Goal: Transaction & Acquisition: Purchase product/service

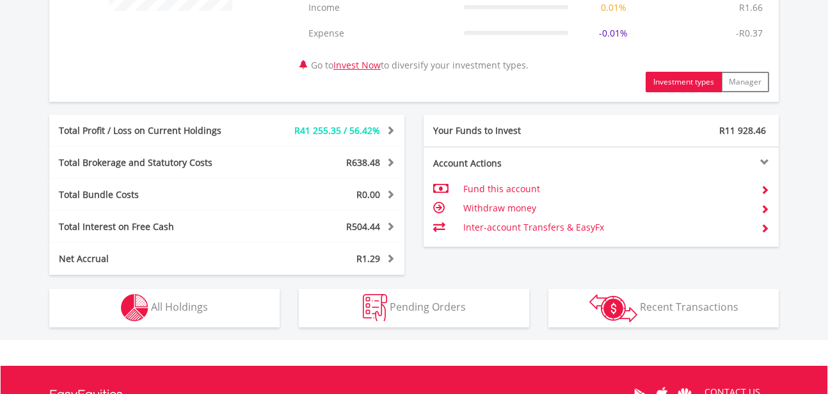
scroll to position [613, 0]
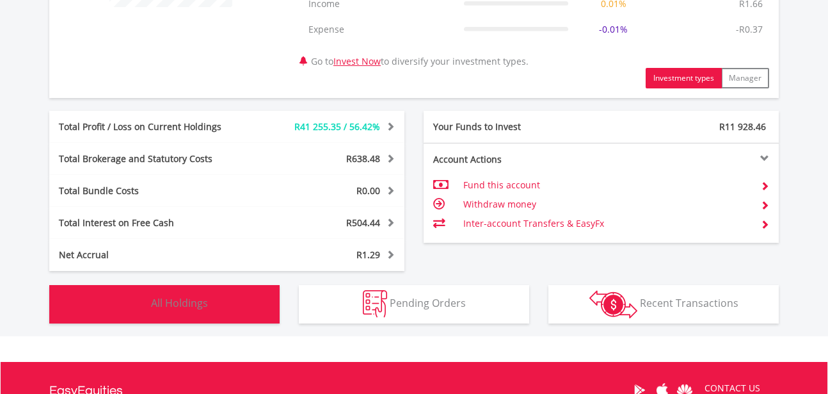
click at [161, 305] on span "All Holdings" at bounding box center [179, 303] width 57 height 14
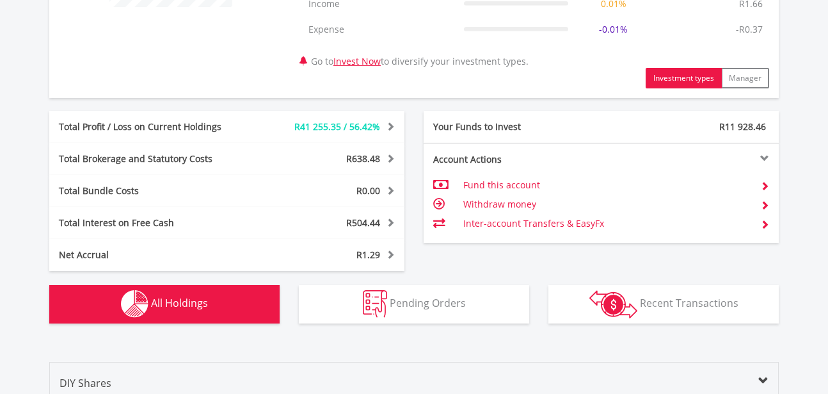
scroll to position [975, 0]
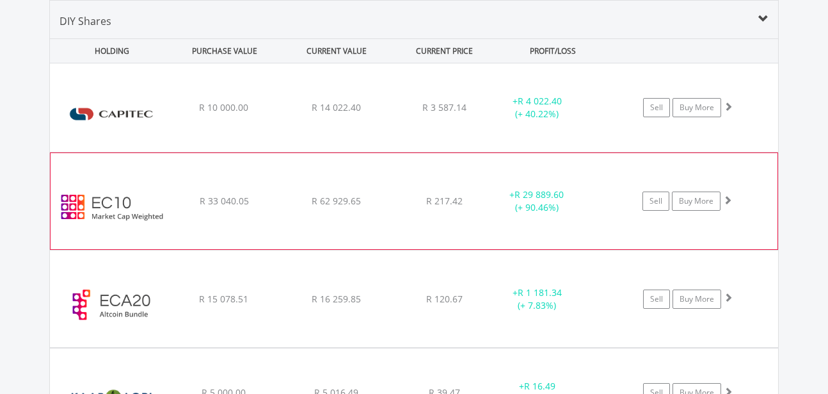
click at [78, 204] on img at bounding box center [112, 207] width 110 height 77
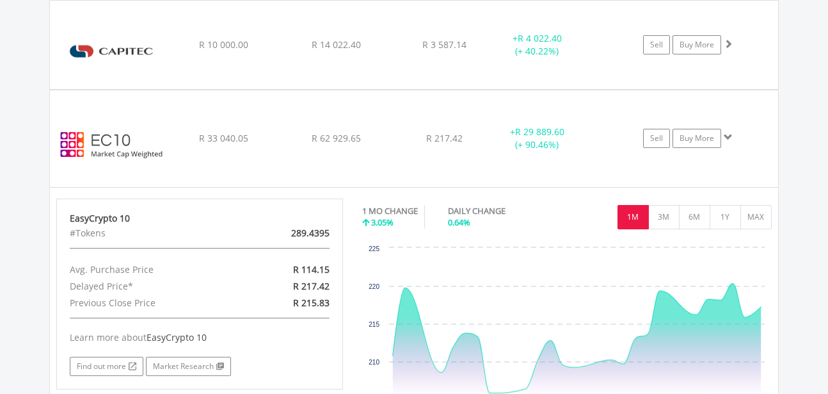
scroll to position [1087, 0]
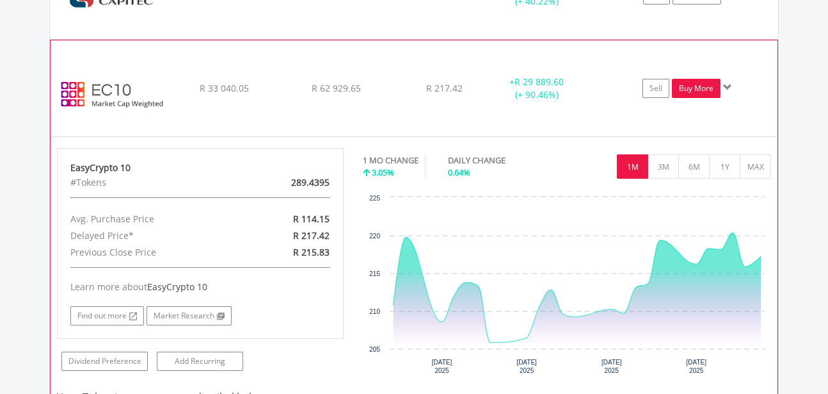
click at [701, 86] on link "Buy More" at bounding box center [696, 88] width 49 height 19
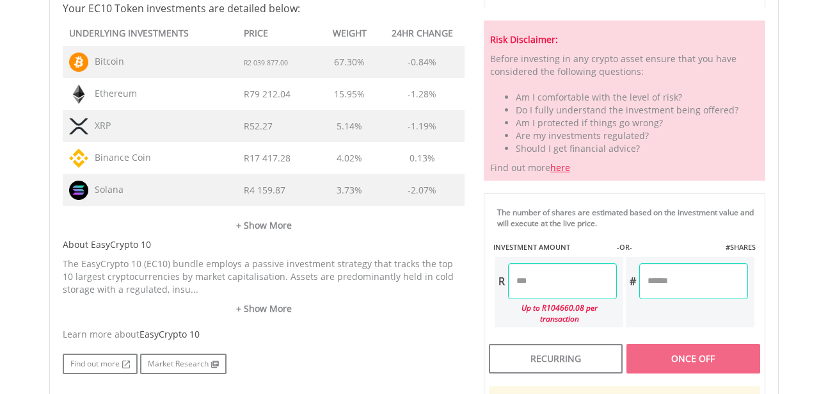
scroll to position [647, 0]
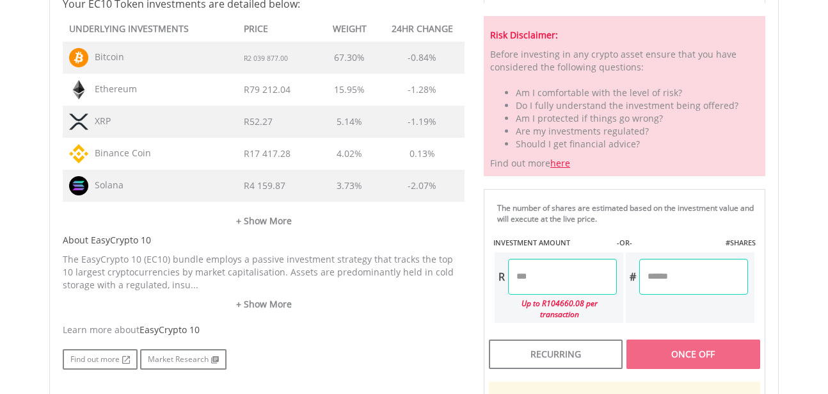
click at [518, 272] on input "number" at bounding box center [562, 277] width 109 height 36
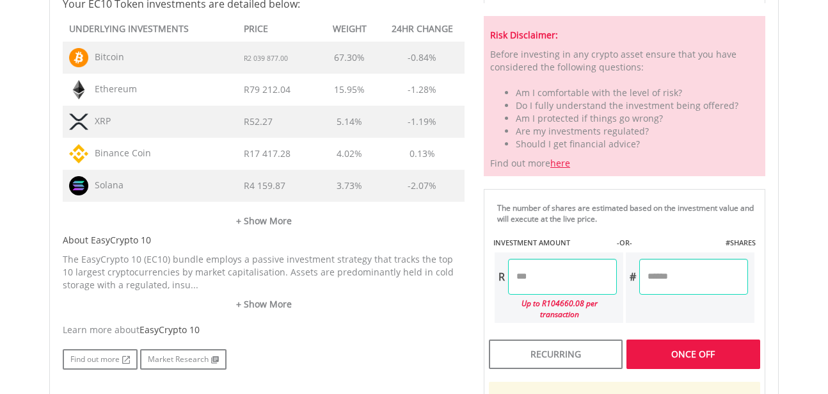
click at [683, 345] on div "Last Updated Price: 15-min. Delay* Price Update Cost: 0 Credits Market Closed S…" at bounding box center [624, 138] width 301 height 767
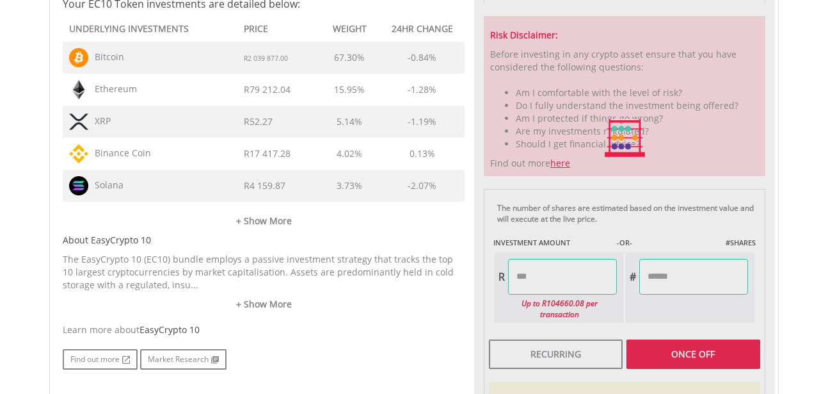
type input "*******"
type input "******"
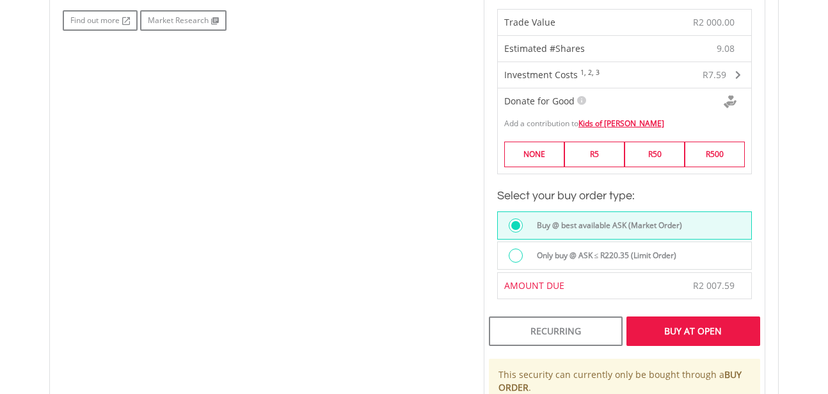
scroll to position [1008, 0]
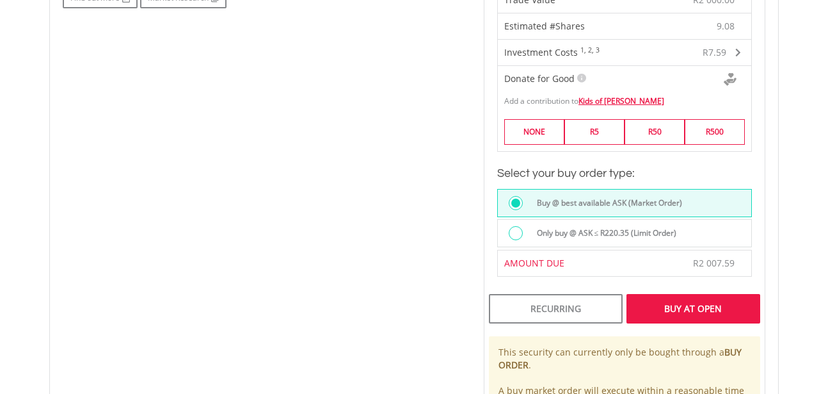
click at [673, 296] on div "Buy At Open" at bounding box center [693, 308] width 134 height 29
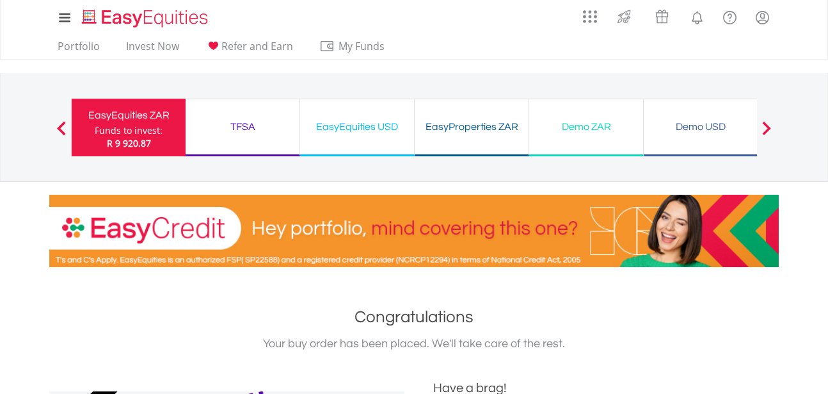
click at [127, 125] on div "Funds to invest:" at bounding box center [129, 130] width 68 height 13
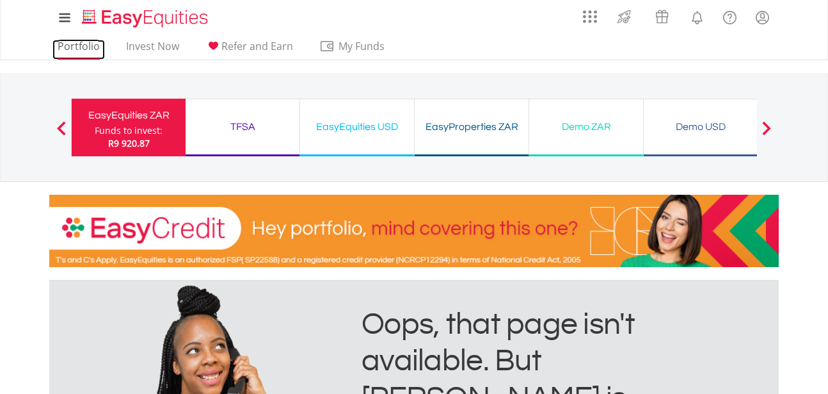
click at [72, 48] on link "Portfolio" at bounding box center [78, 50] width 52 height 20
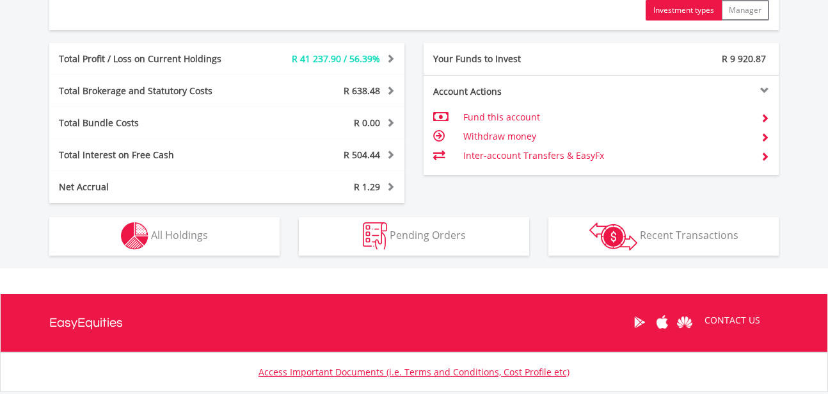
scroll to position [719, 0]
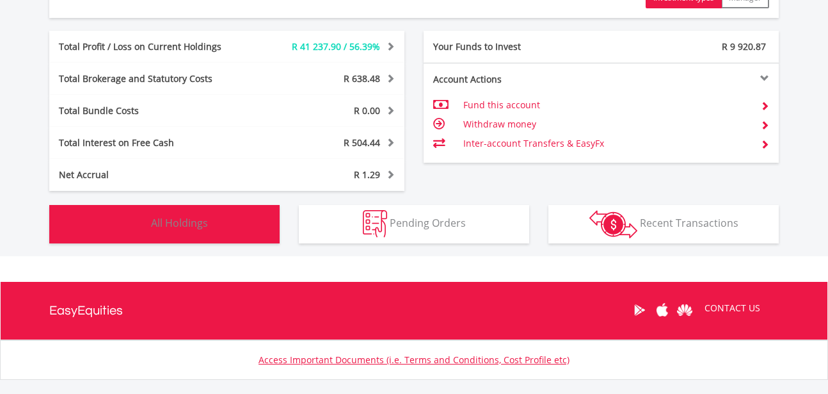
click at [155, 222] on span "All Holdings" at bounding box center [179, 223] width 57 height 14
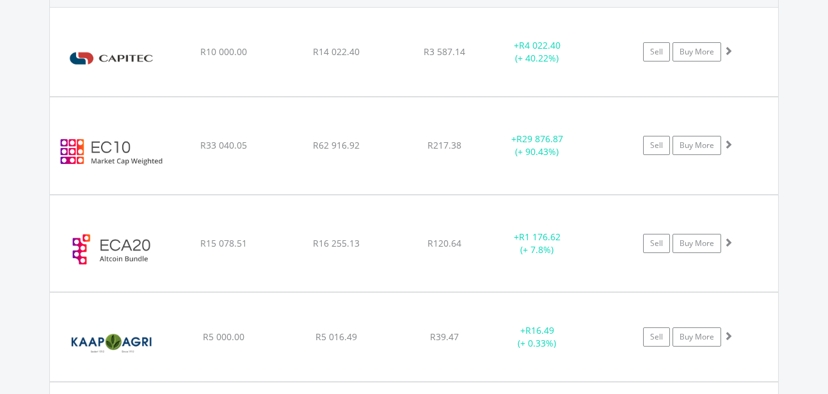
scroll to position [1047, 0]
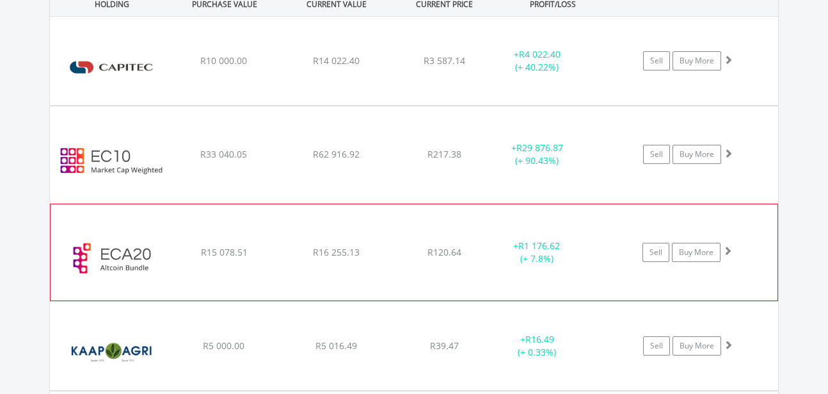
click at [86, 263] on img at bounding box center [112, 258] width 110 height 77
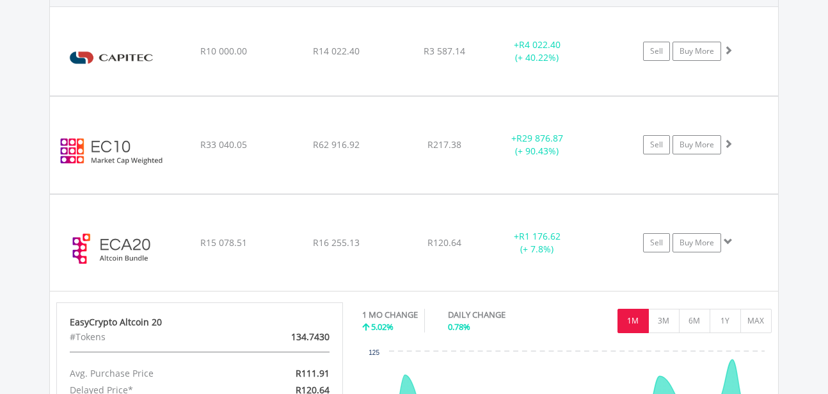
scroll to position [1051, 0]
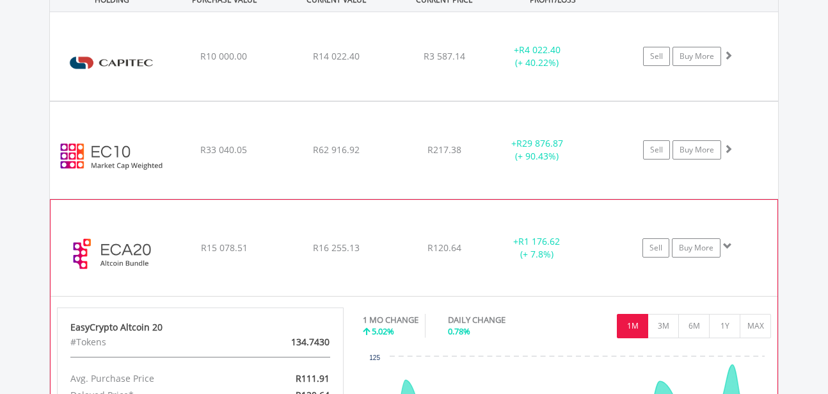
click at [86, 264] on img at bounding box center [112, 254] width 110 height 77
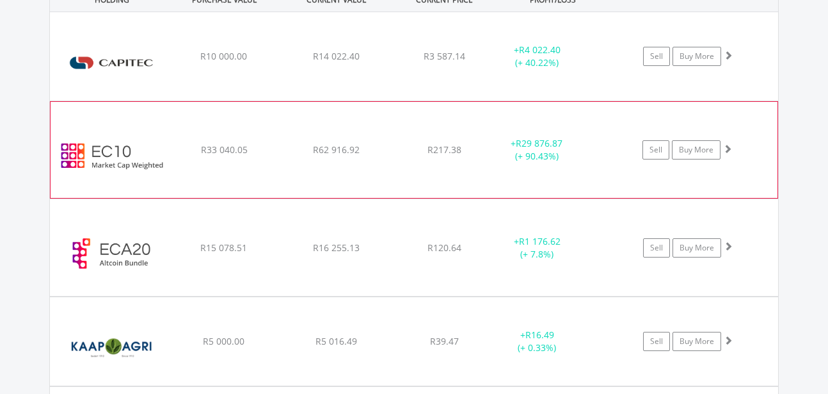
click at [83, 154] on img at bounding box center [112, 156] width 110 height 77
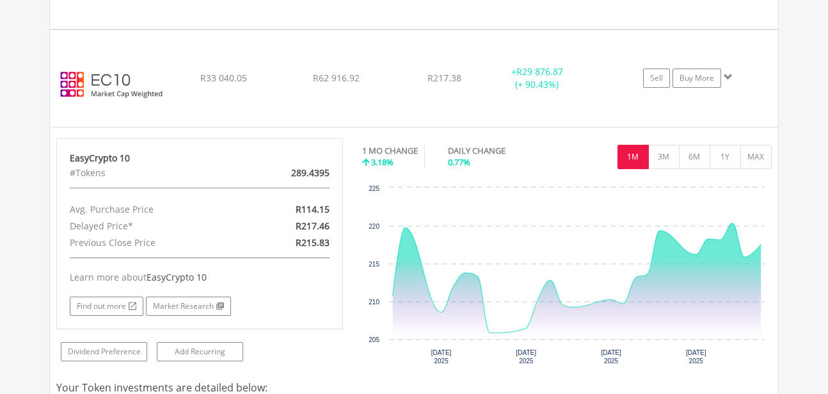
scroll to position [1110, 0]
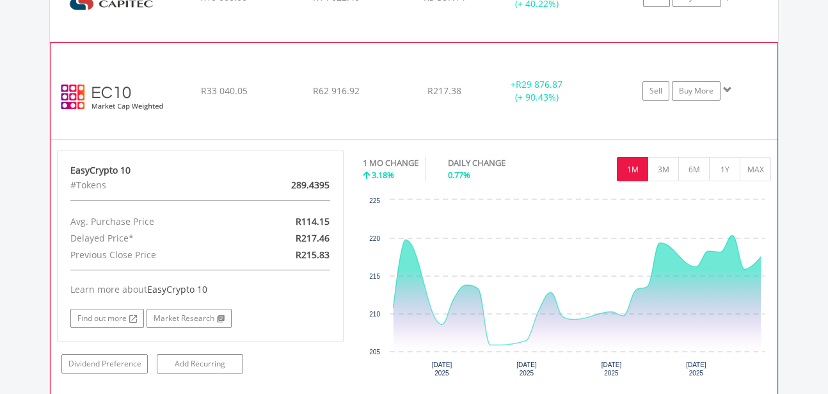
click at [79, 99] on img at bounding box center [112, 97] width 110 height 77
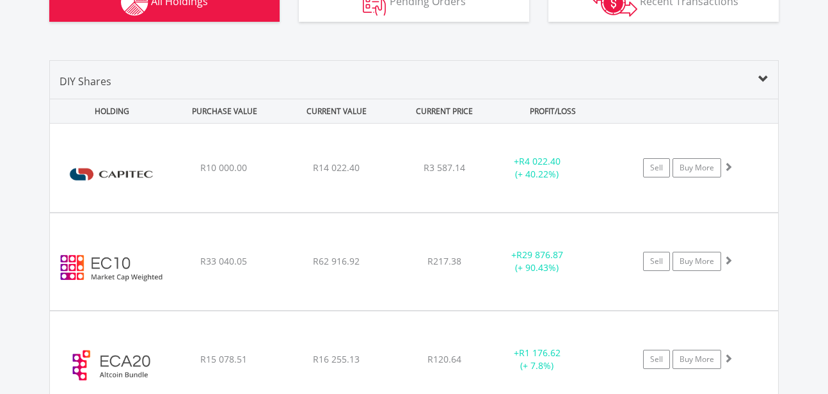
scroll to position [934, 0]
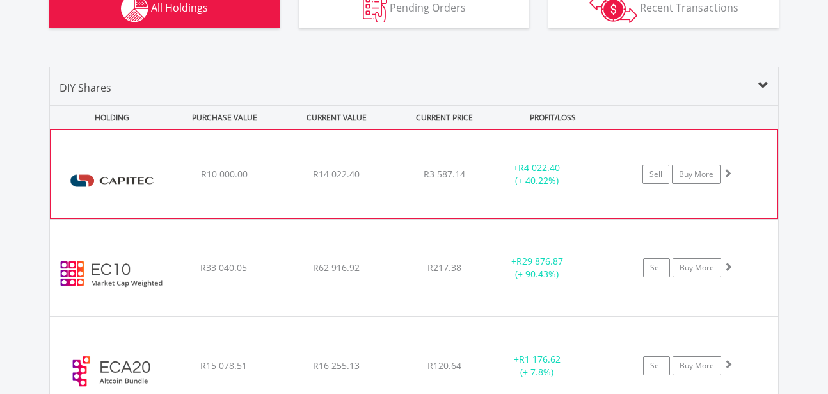
click at [79, 180] on img at bounding box center [112, 180] width 110 height 69
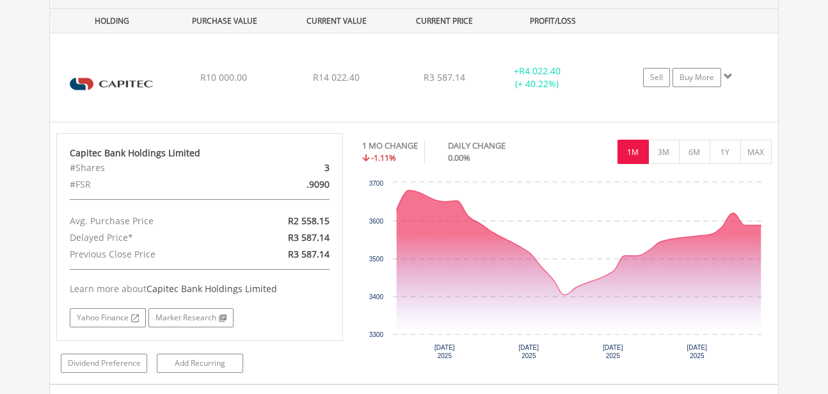
scroll to position [1051, 0]
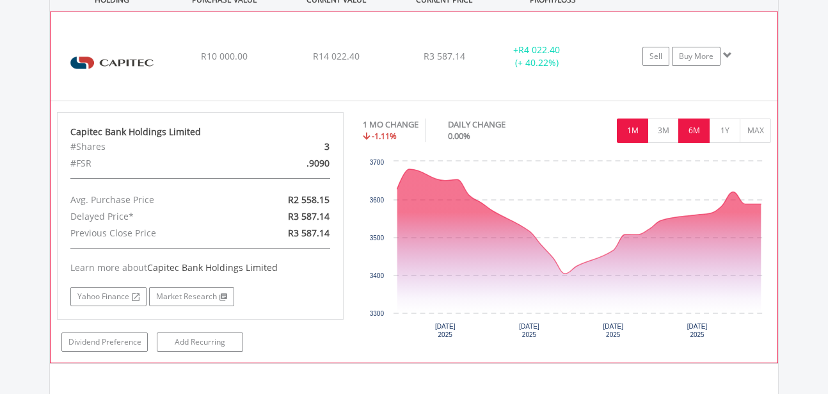
click at [697, 136] on button "6M" at bounding box center [693, 130] width 31 height 24
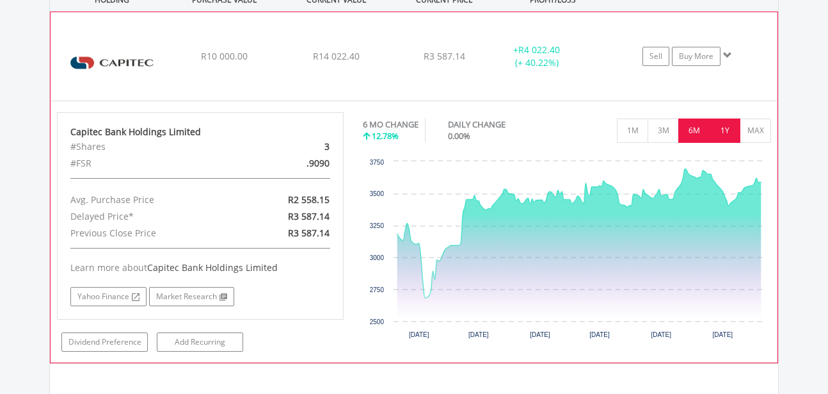
click at [725, 132] on button "1Y" at bounding box center [724, 130] width 31 height 24
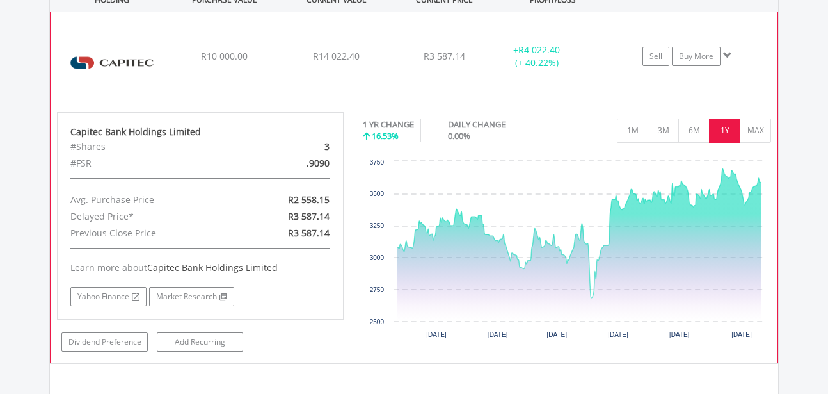
click at [78, 63] on img at bounding box center [112, 62] width 110 height 69
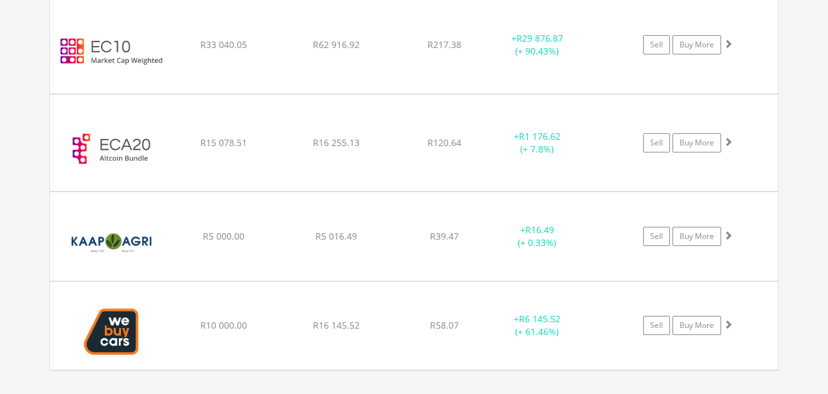
scroll to position [1178, 0]
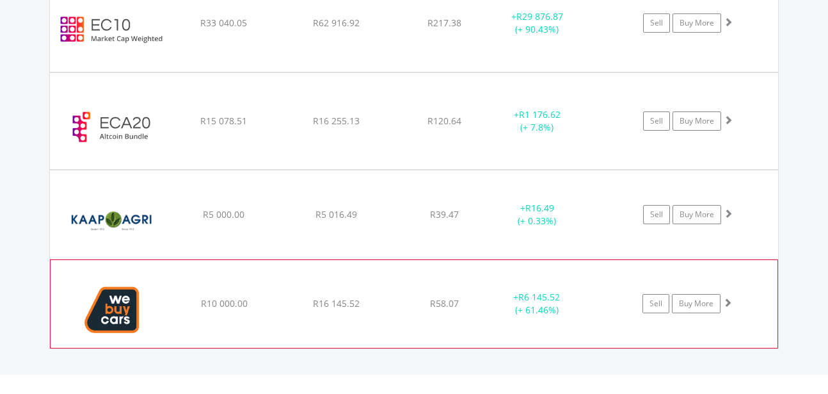
click at [112, 308] on img at bounding box center [112, 310] width 110 height 68
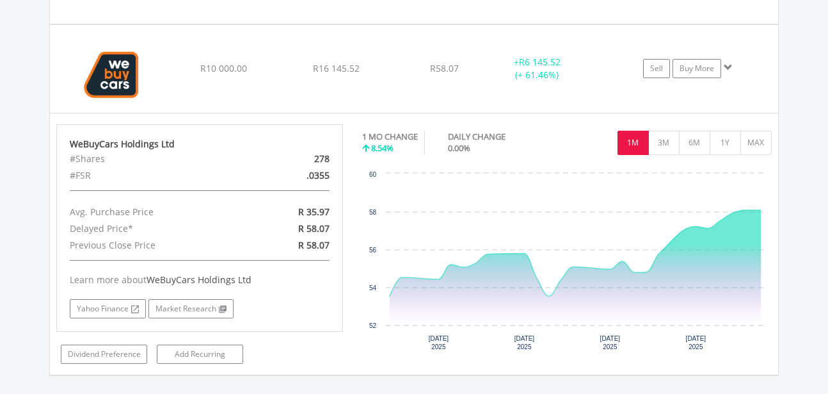
scroll to position [1417, 0]
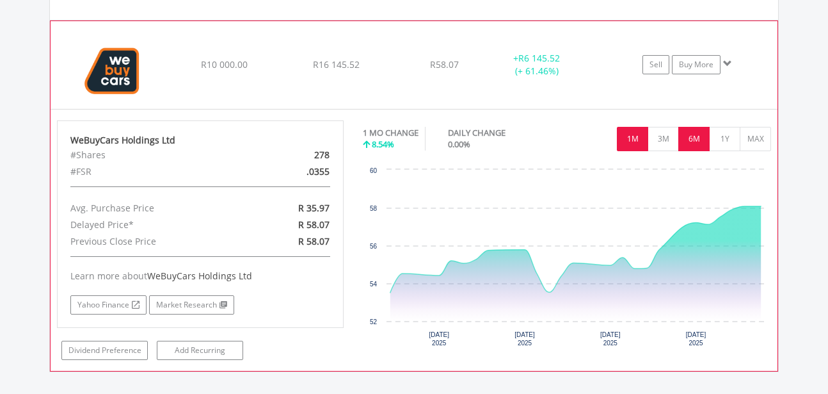
click at [692, 138] on button "6M" at bounding box center [693, 139] width 31 height 24
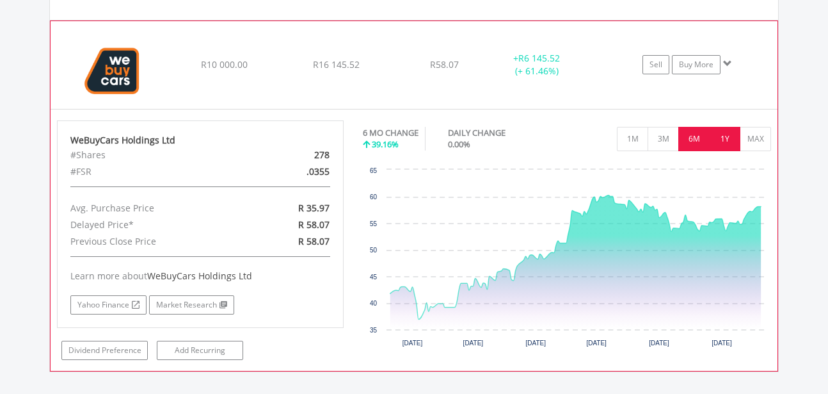
click at [724, 140] on button "1Y" at bounding box center [724, 139] width 31 height 24
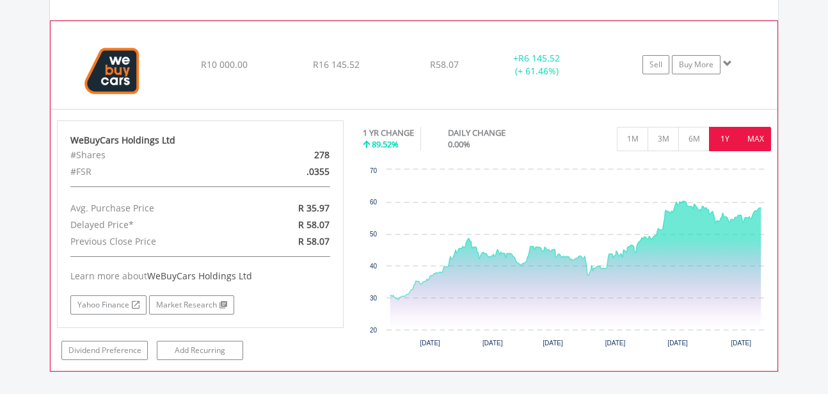
click at [758, 141] on button "MAX" at bounding box center [755, 139] width 31 height 24
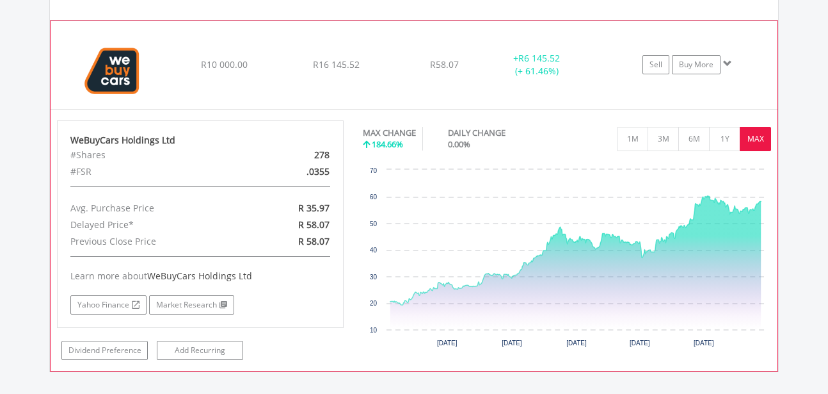
click at [113, 78] on img at bounding box center [112, 71] width 110 height 68
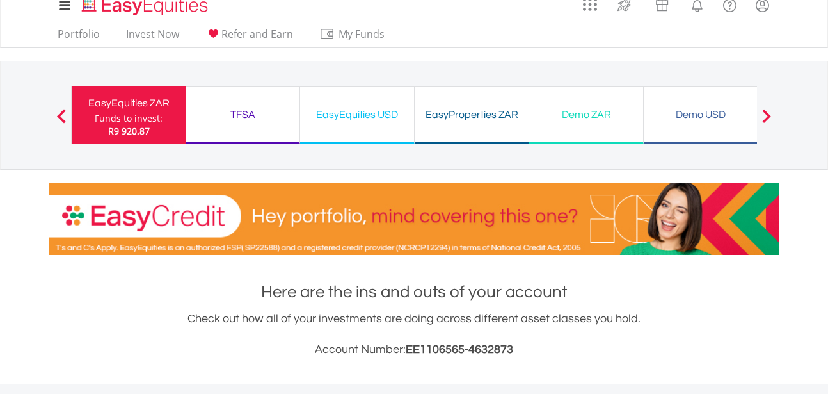
scroll to position [0, 0]
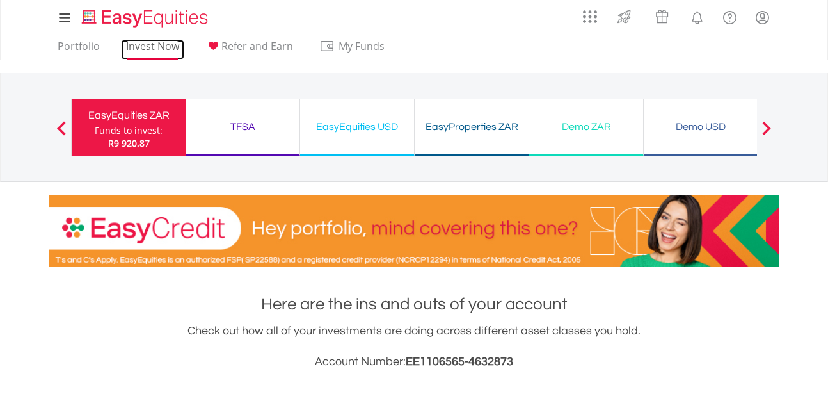
click at [144, 48] on link "Invest Now" at bounding box center [152, 50] width 63 height 20
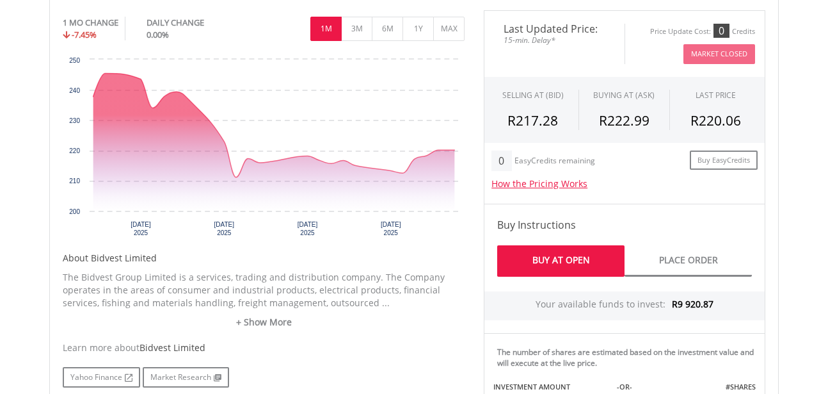
scroll to position [431, 0]
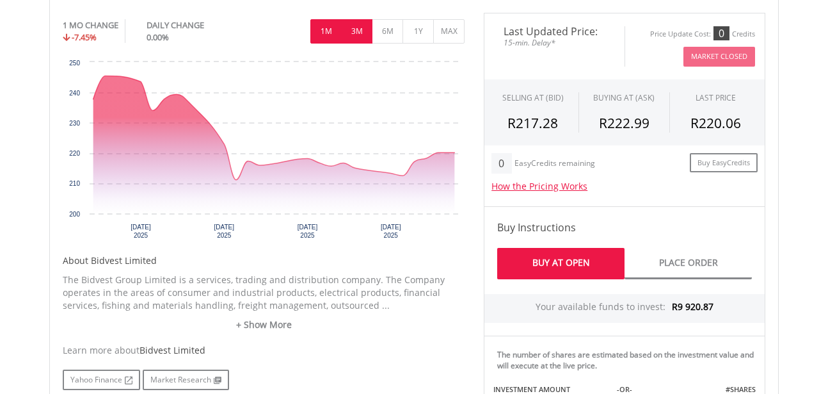
click at [358, 33] on button "3M" at bounding box center [356, 31] width 31 height 24
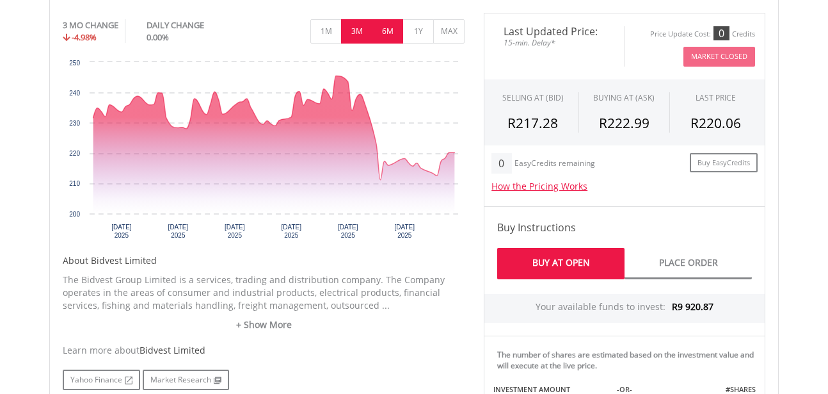
click at [388, 29] on button "6M" at bounding box center [387, 31] width 31 height 24
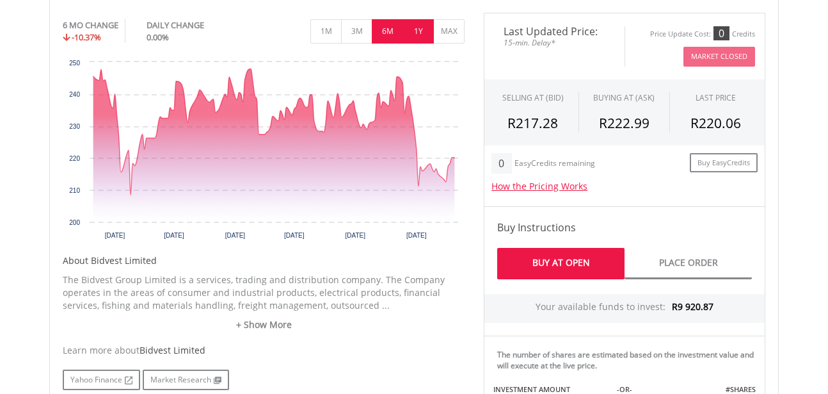
click at [413, 33] on button "1Y" at bounding box center [417, 31] width 31 height 24
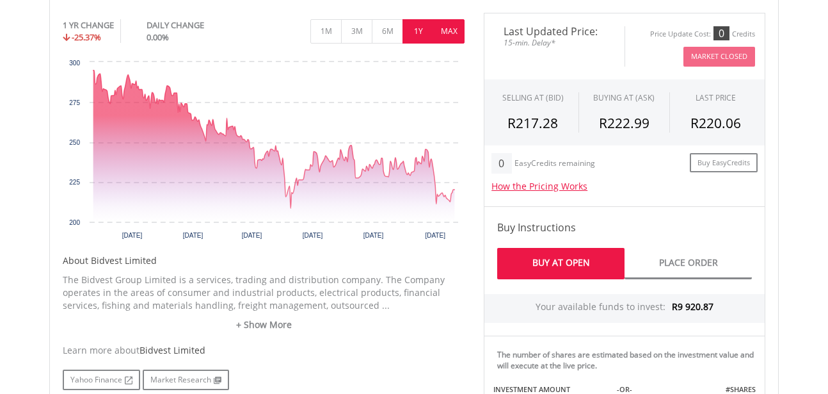
click at [446, 31] on button "MAX" at bounding box center [448, 31] width 31 height 24
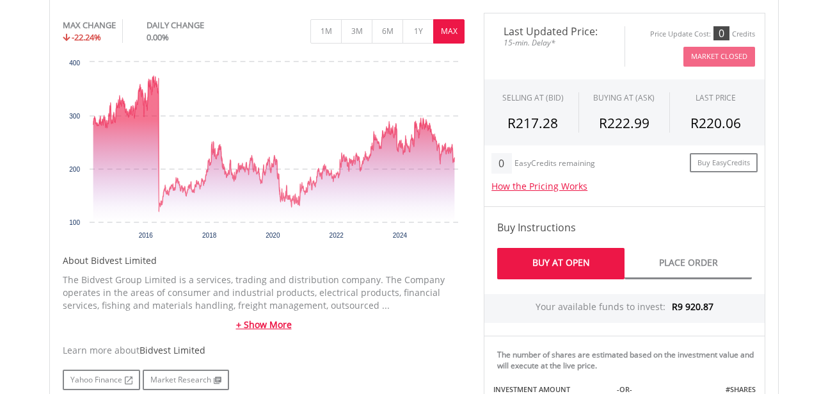
click at [263, 324] on link "+ Show More" at bounding box center [264, 324] width 402 height 13
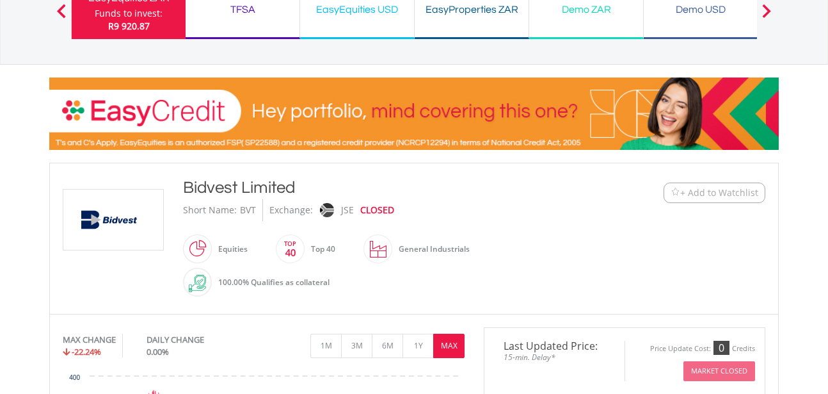
scroll to position [115, 0]
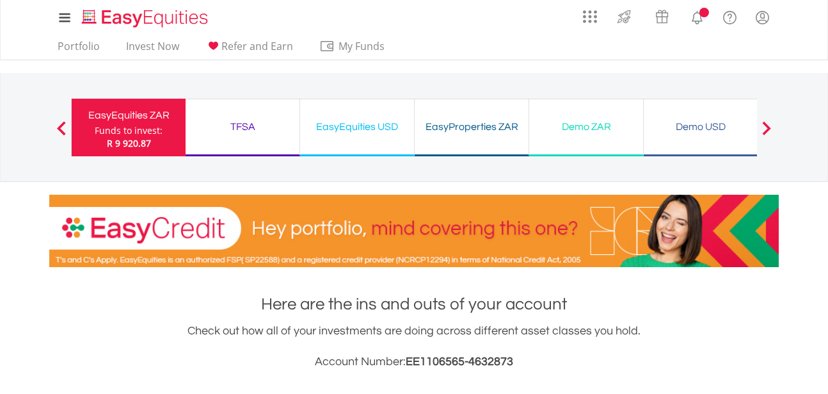
scroll to position [123, 243]
click at [151, 47] on link "Invest Now" at bounding box center [152, 50] width 63 height 20
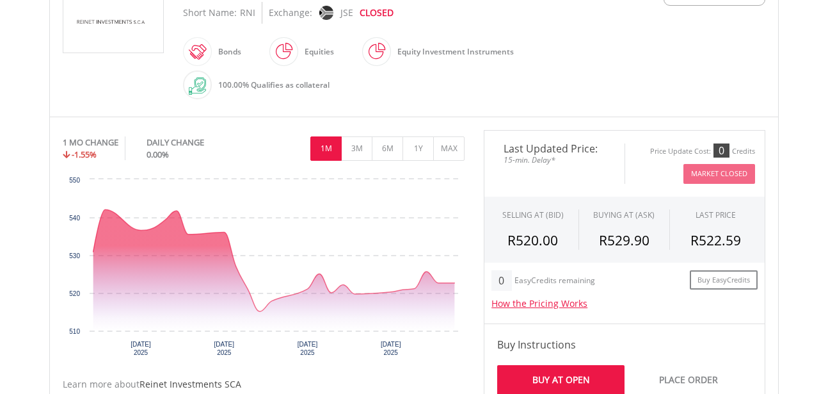
scroll to position [334, 0]
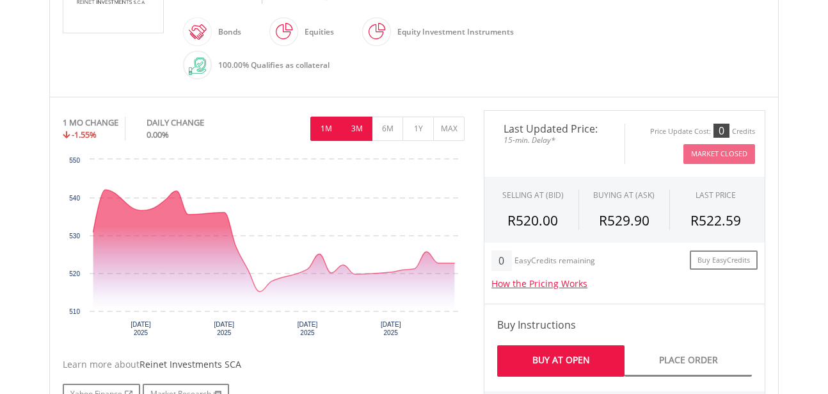
click at [358, 131] on button "3M" at bounding box center [356, 128] width 31 height 24
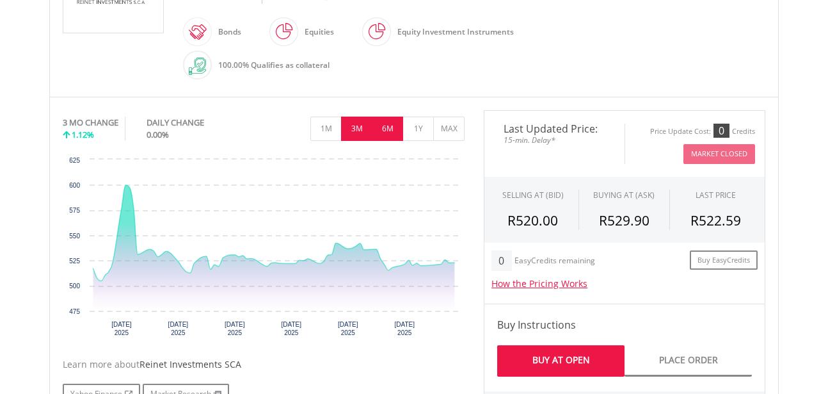
click at [390, 131] on button "6M" at bounding box center [387, 128] width 31 height 24
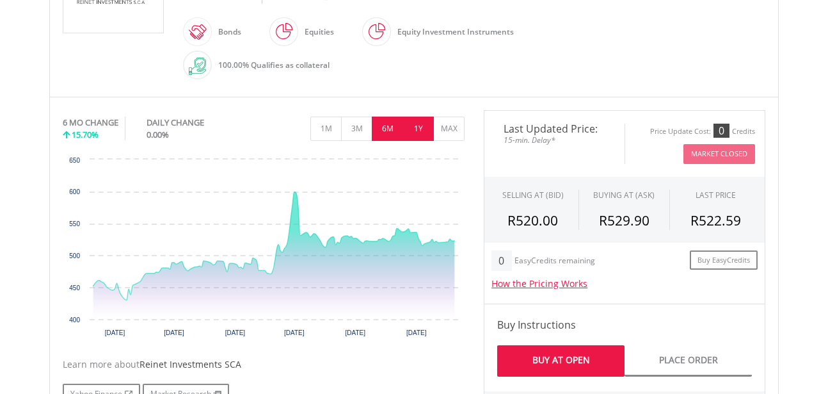
click at [420, 131] on button "1Y" at bounding box center [417, 128] width 31 height 24
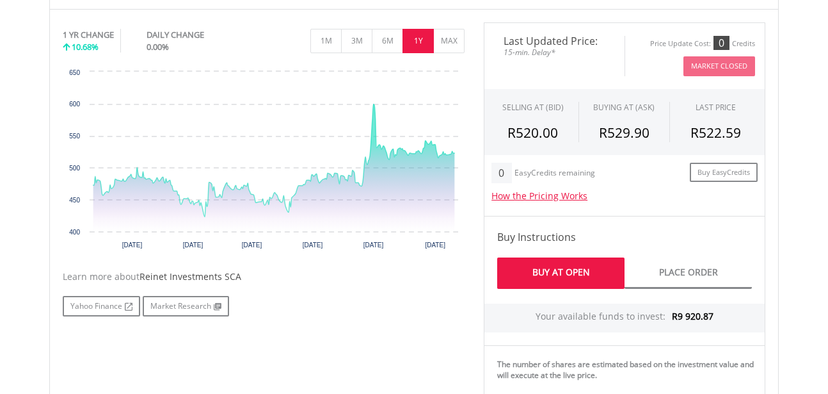
scroll to position [424, 0]
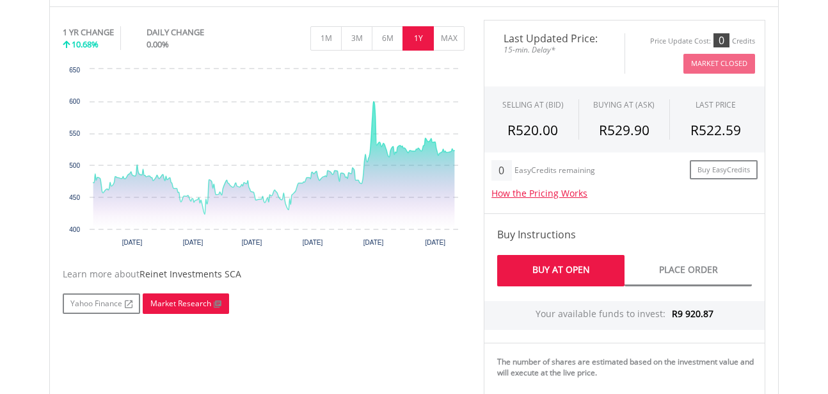
click at [176, 305] on link "Market Research" at bounding box center [186, 303] width 86 height 20
